Goal: Transaction & Acquisition: Purchase product/service

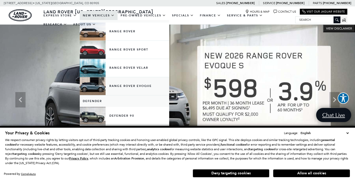
scroll to position [14, 0]
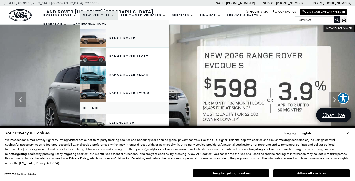
click at [97, 47] on link "Range Rover" at bounding box center [125, 38] width 90 height 18
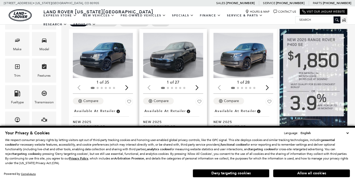
scroll to position [169, 0]
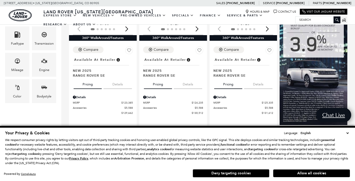
click at [245, 172] on button "Deny targeting cookies" at bounding box center [231, 173] width 77 height 8
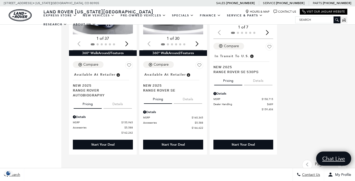
scroll to position [664, 1]
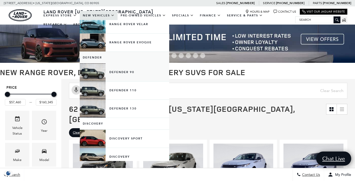
scroll to position [64, 0]
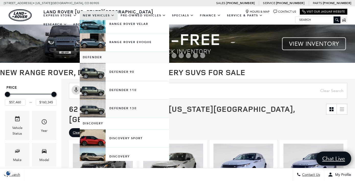
click at [98, 114] on link "Defender 130" at bounding box center [125, 108] width 90 height 18
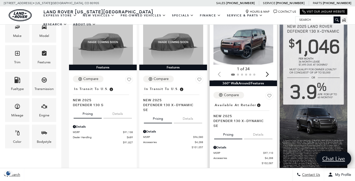
scroll to position [83, 0]
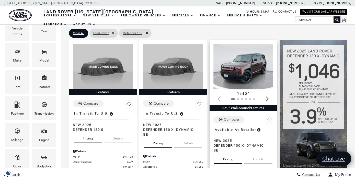
click at [268, 93] on div "Next slide" at bounding box center [267, 98] width 7 height 11
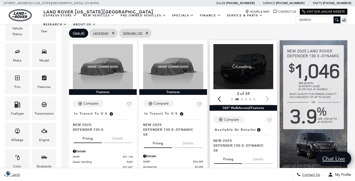
click at [268, 96] on div at bounding box center [244, 99] width 60 height 6
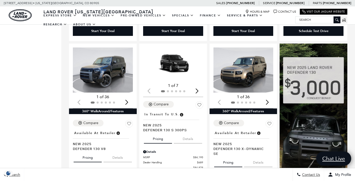
scroll to position [265, 0]
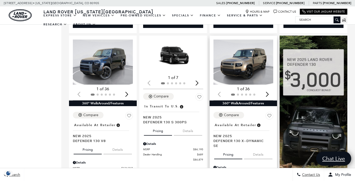
click at [267, 88] on div "Next slide" at bounding box center [267, 93] width 7 height 11
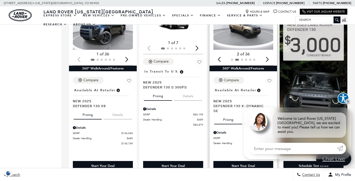
scroll to position [273, 0]
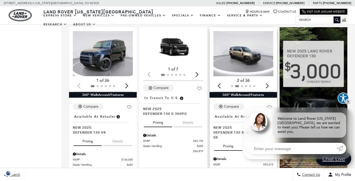
click at [249, 46] on img "2 / 6" at bounding box center [244, 53] width 60 height 45
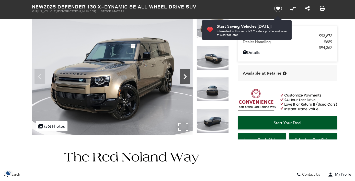
click at [186, 77] on icon "Next" at bounding box center [185, 76] width 3 height 5
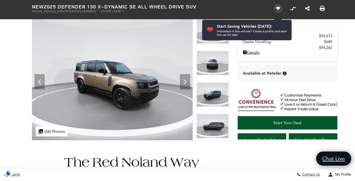
scroll to position [31, 0]
click at [213, 127] on img at bounding box center [213, 126] width 32 height 24
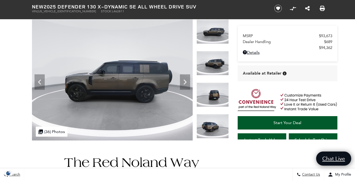
click at [213, 127] on img at bounding box center [213, 126] width 32 height 24
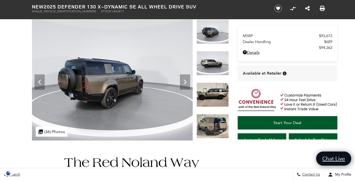
click at [213, 127] on img at bounding box center [213, 126] width 32 height 24
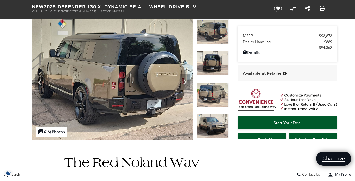
click at [213, 127] on img at bounding box center [213, 126] width 32 height 24
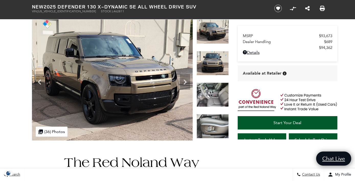
click at [213, 127] on img at bounding box center [213, 126] width 32 height 24
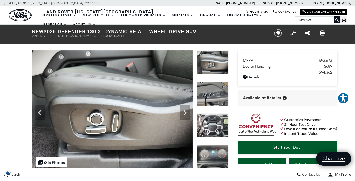
scroll to position [0, 0]
click at [209, 62] on img at bounding box center [213, 62] width 32 height 24
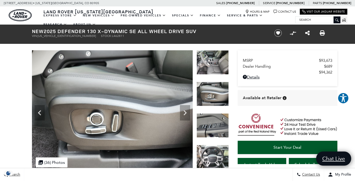
click at [209, 62] on img at bounding box center [213, 62] width 32 height 24
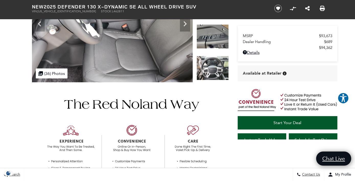
scroll to position [88, 0]
click at [215, 66] on img at bounding box center [213, 68] width 32 height 24
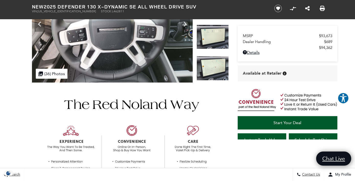
click at [215, 66] on img at bounding box center [213, 68] width 32 height 24
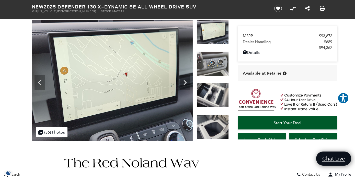
scroll to position [31, 0]
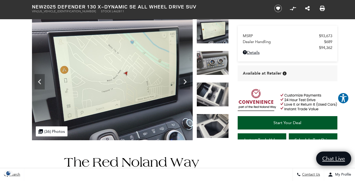
click at [214, 117] on img at bounding box center [213, 126] width 32 height 24
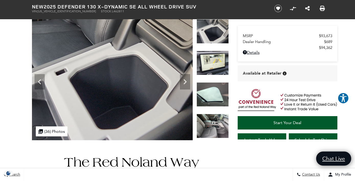
click at [214, 125] on img at bounding box center [213, 126] width 32 height 24
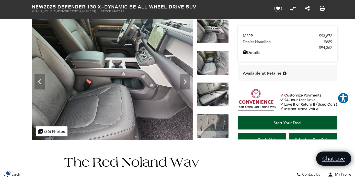
click at [214, 98] on img at bounding box center [213, 94] width 32 height 24
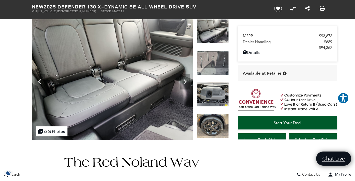
click at [212, 122] on img at bounding box center [213, 126] width 32 height 24
